Goal: Transaction & Acquisition: Purchase product/service

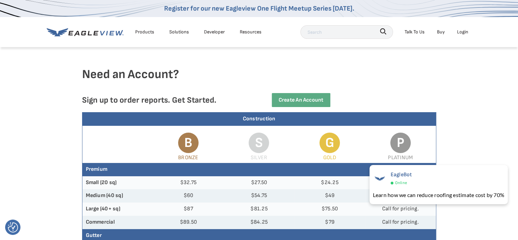
click at [459, 32] on div "Login" at bounding box center [462, 32] width 11 height 9
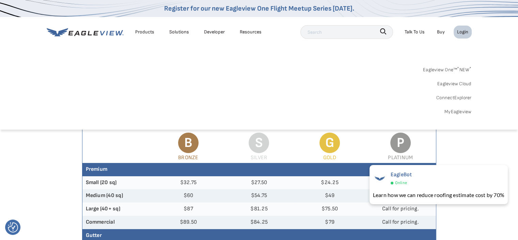
click at [461, 31] on div "Login" at bounding box center [462, 32] width 11 height 9
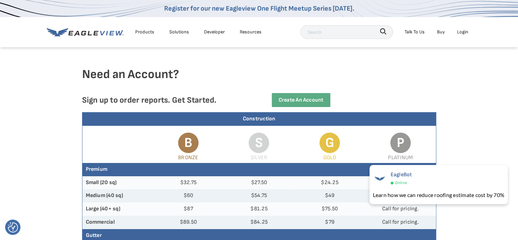
click at [461, 33] on div "Login" at bounding box center [462, 32] width 11 height 9
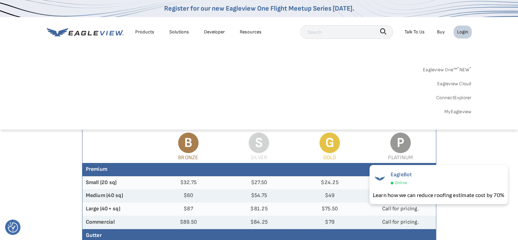
click at [456, 111] on link "MyEagleview" at bounding box center [458, 111] width 27 height 9
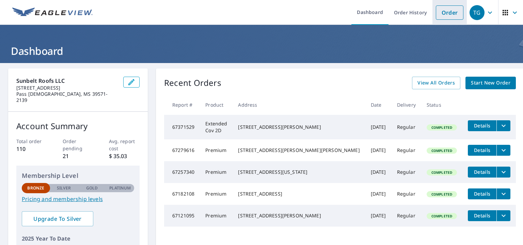
click at [444, 14] on link "Order" at bounding box center [450, 12] width 28 height 14
